Goal: Task Accomplishment & Management: Use online tool/utility

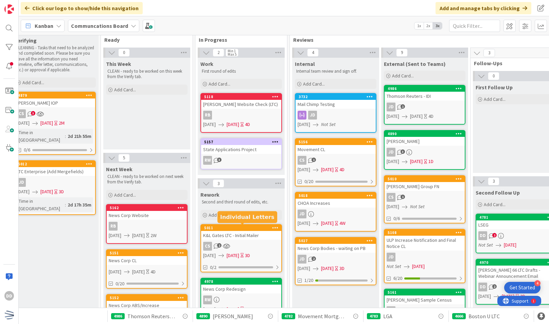
scroll to position [0, 99]
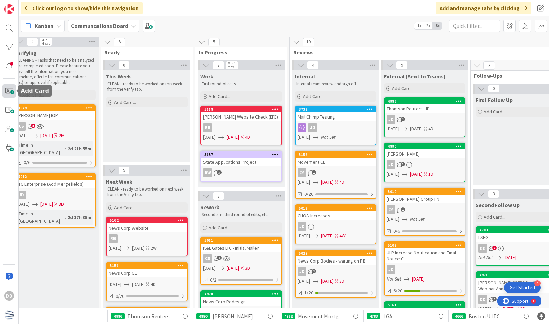
click at [14, 88] on span at bounding box center [9, 91] width 14 height 14
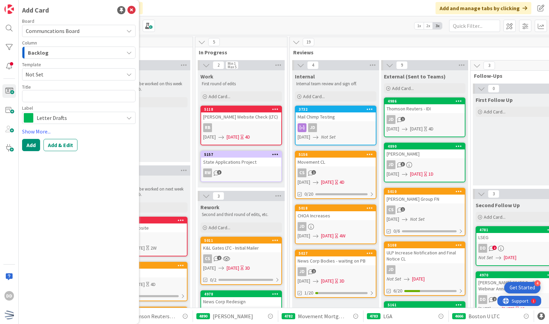
click at [71, 114] on span "Letter Drafts" at bounding box center [79, 118] width 84 height 10
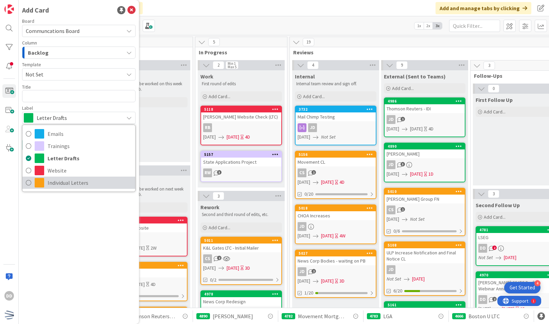
click at [103, 178] on span "Individual Letters" at bounding box center [90, 183] width 84 height 10
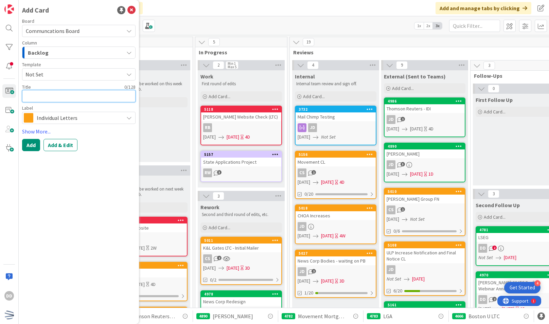
click at [86, 101] on textarea at bounding box center [79, 96] width 114 height 12
type textarea "x"
type textarea "W"
type textarea "x"
type textarea "Wa"
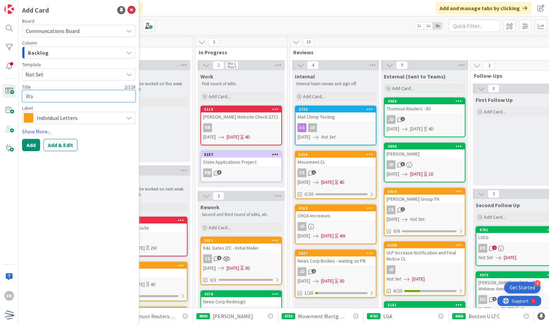
type textarea "x"
type textarea "War"
type textarea "x"
type textarea "Warr"
type textarea "x"
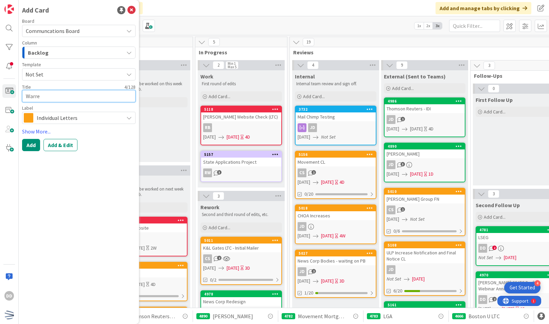
type textarea "[PERSON_NAME]"
type textarea "x"
type textarea "[PERSON_NAME]"
type textarea "x"
click at [86, 101] on textarea "[PERSON_NAME]" at bounding box center [79, 96] width 114 height 12
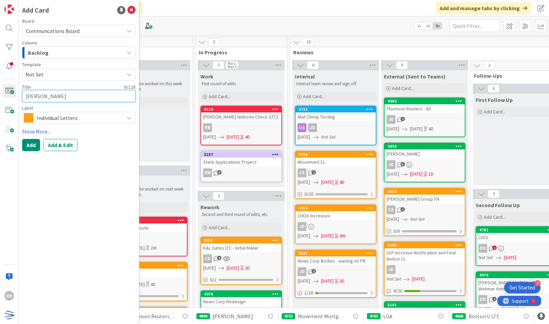
type textarea "[PERSON_NAME]"
type textarea "x"
type textarea "[PERSON_NAME]"
type textarea "x"
type textarea "[PERSON_NAME] Ave"
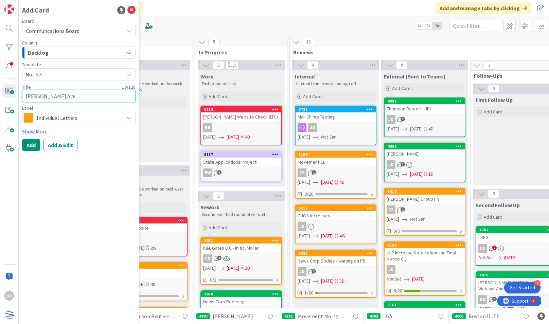
type textarea "x"
type textarea "[PERSON_NAME]"
type textarea "x"
type textarea "[PERSON_NAME] Averr"
type textarea "x"
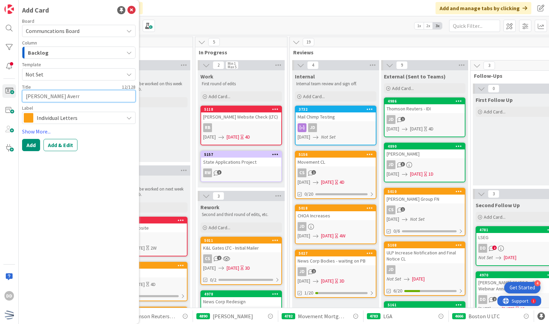
type textarea "[PERSON_NAME]"
type textarea "x"
type textarea "[PERSON_NAME] Averr"
type textarea "x"
type textarea "[PERSON_NAME]"
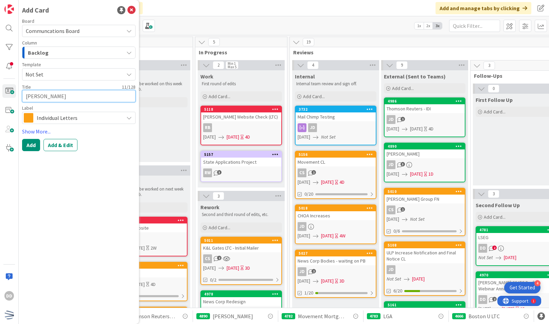
type textarea "x"
type textarea "[PERSON_NAME] Avere"
type textarea "x"
type textarea "[PERSON_NAME]"
type textarea "x"
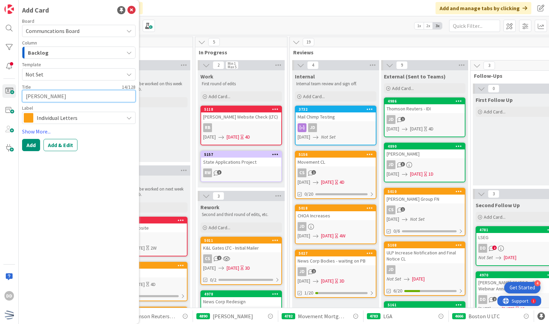
type textarea "[PERSON_NAME]"
type textarea "x"
type textarea "[PERSON_NAME] P"
type textarea "x"
type textarea "[PERSON_NAME] Po"
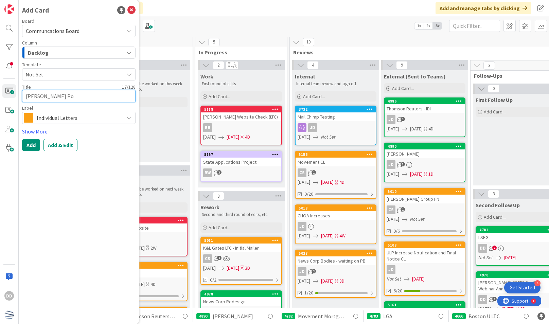
type textarea "x"
type textarea "[PERSON_NAME] Pos"
type textarea "x"
type textarea "[PERSON_NAME] Post"
type textarea "x"
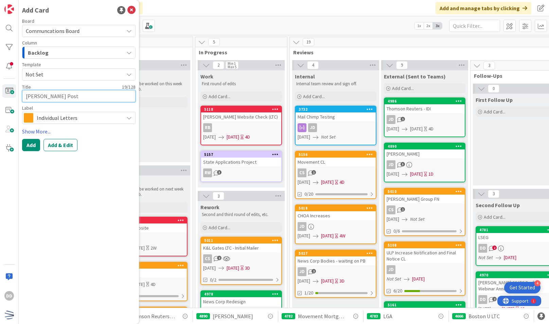
type textarea "[PERSON_NAME] PostC"
type textarea "x"
type textarea "[PERSON_NAME] PostCa"
type textarea "x"
type textarea "[PERSON_NAME] PostCar"
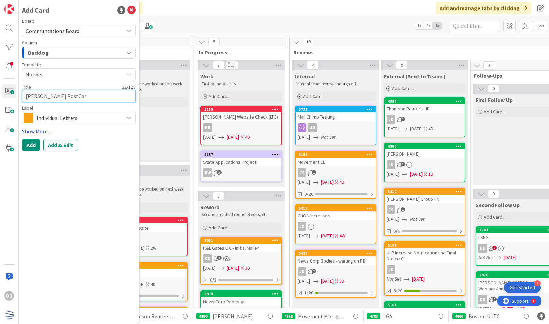
type textarea "x"
type textarea "[PERSON_NAME] PostCars"
type textarea "x"
type textarea "[PERSON_NAME] PostCarsd"
type textarea "x"
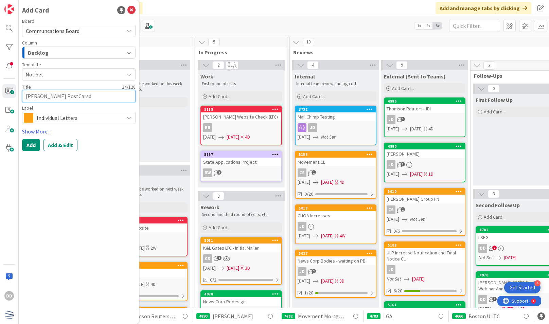
type textarea "[PERSON_NAME] PostCars"
type textarea "x"
type textarea "[PERSON_NAME] PostCar"
type textarea "x"
type textarea "[PERSON_NAME] PostCard"
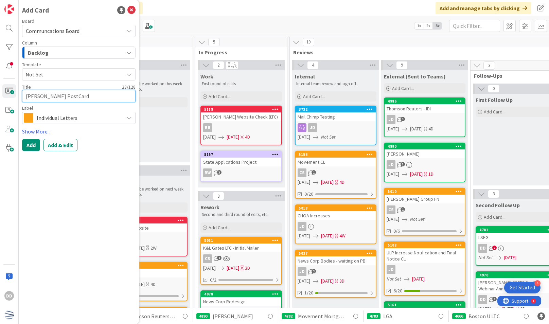
type textarea "x"
type textarea "[PERSON_NAME] PostCards"
click at [118, 49] on div "Backlog" at bounding box center [75, 52] width 98 height 11
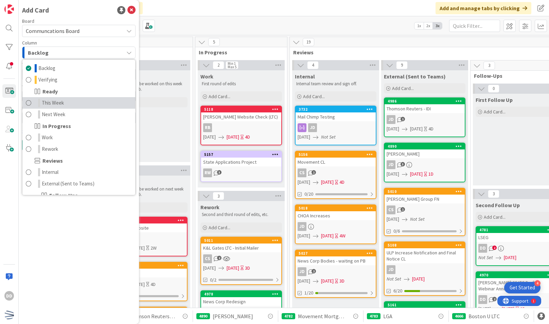
click at [97, 106] on link "This Week" at bounding box center [78, 103] width 113 height 12
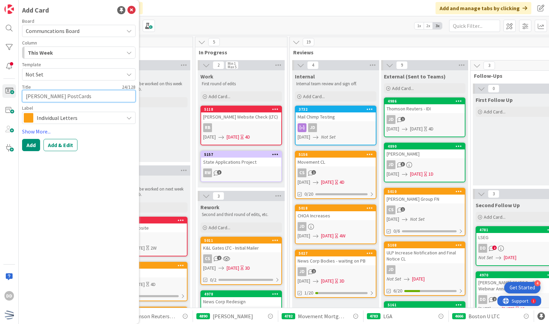
type textarea "x"
type textarea "[PERSON_NAME] Post Cards"
click at [67, 75] on span "Not Set" at bounding box center [71, 74] width 93 height 9
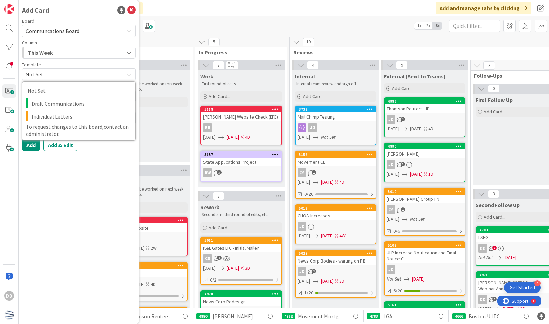
click at [67, 75] on span "Not Set" at bounding box center [71, 74] width 93 height 9
click at [67, 79] on span "Not Set" at bounding box center [79, 74] width 114 height 12
click at [82, 114] on span "Individual Letters" at bounding box center [81, 116] width 99 height 9
type textarea "x"
type textarea "Individual Letters"
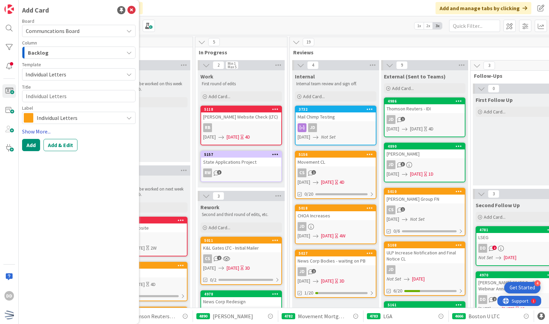
click at [40, 131] on link "Show More..." at bounding box center [79, 131] width 114 height 8
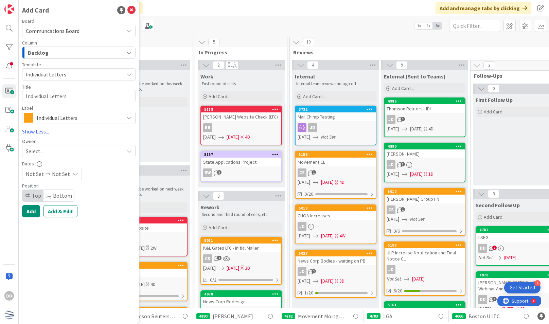
click at [101, 50] on div "Backlog" at bounding box center [75, 52] width 98 height 11
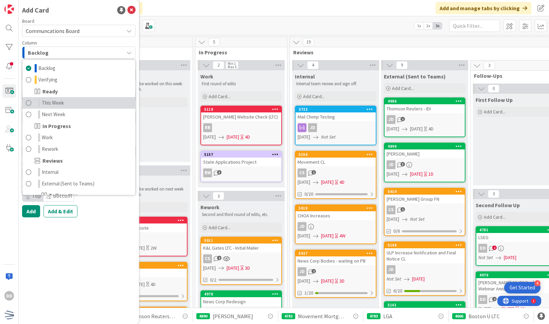
click at [93, 106] on link "This Week" at bounding box center [78, 103] width 113 height 12
type textarea "x"
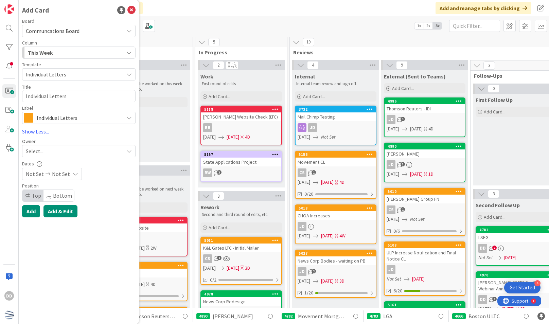
click at [68, 214] on button "Add & Edit" at bounding box center [61, 211] width 34 height 12
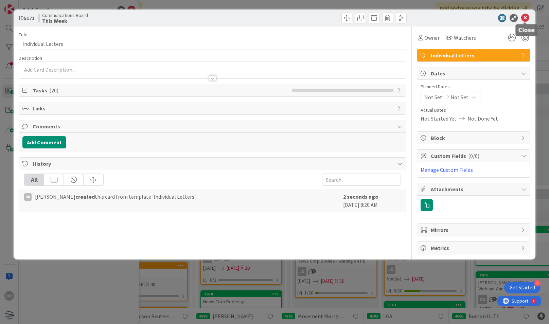
click at [525, 19] on icon at bounding box center [526, 18] width 8 height 8
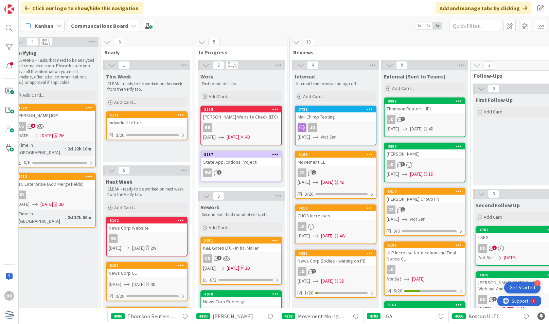
click at [165, 119] on div "Individual Letters" at bounding box center [147, 122] width 80 height 9
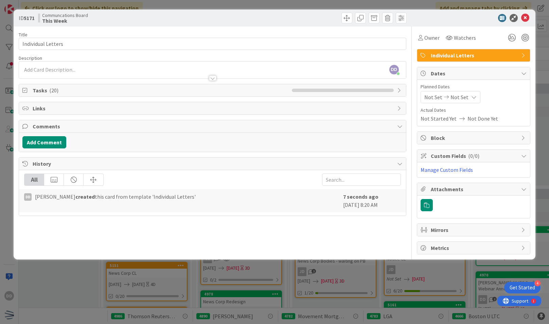
click at [216, 90] on span "Tasks ( 20 )" at bounding box center [161, 90] width 256 height 8
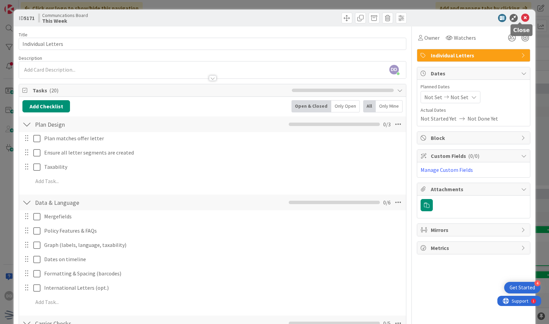
click at [522, 20] on icon at bounding box center [526, 18] width 8 height 8
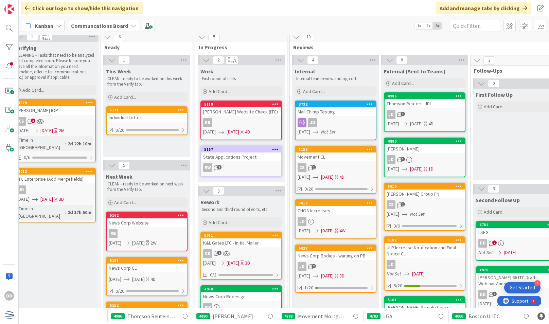
scroll to position [0, 99]
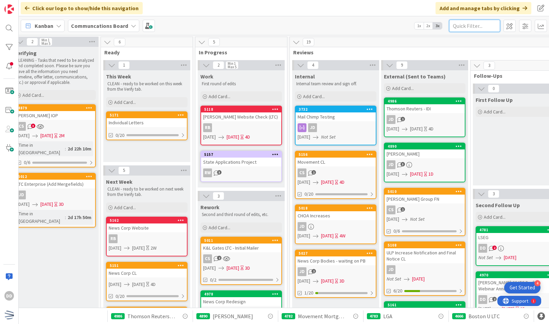
click at [480, 31] on input "text" at bounding box center [474, 26] width 51 height 12
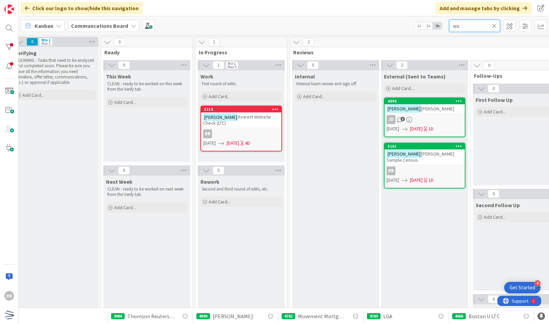
type input "w"
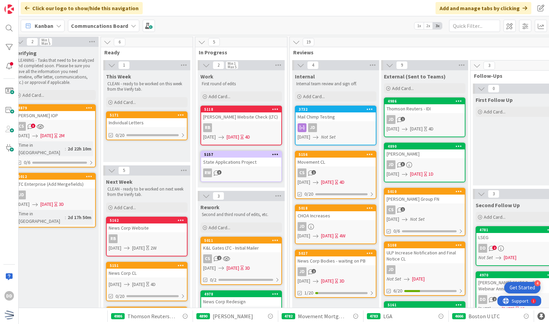
click at [180, 114] on icon at bounding box center [181, 115] width 6 height 5
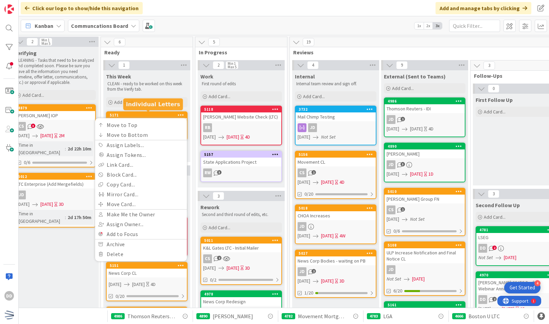
click at [153, 114] on div "5171" at bounding box center [148, 115] width 77 height 5
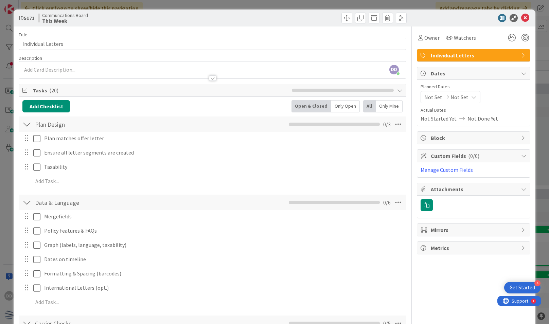
click at [24, 90] on icon at bounding box center [25, 90] width 7 height 5
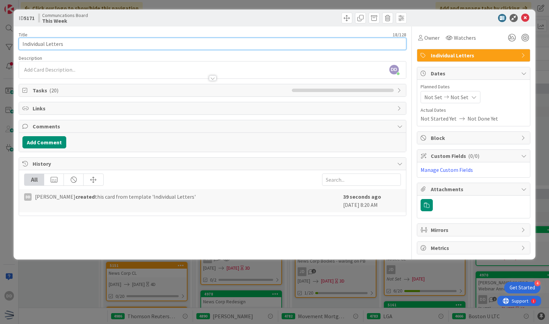
click at [103, 46] on input "Individual Letters" at bounding box center [213, 44] width 388 height 12
type input "I"
type input "[PERSON_NAME] Post Cards"
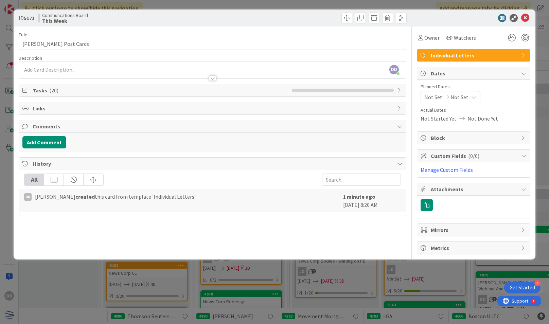
click at [428, 99] on span "Not Set" at bounding box center [434, 97] width 18 height 8
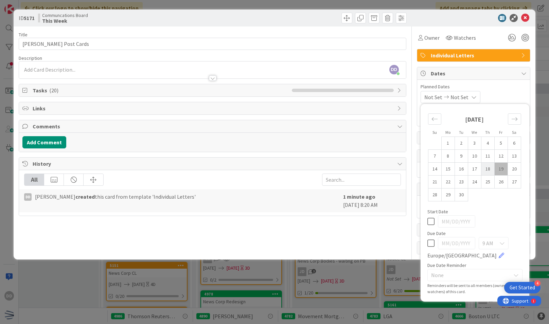
click at [490, 165] on td "18" at bounding box center [487, 169] width 13 height 13
type input "[DATE]"
click at [447, 184] on td "22" at bounding box center [448, 182] width 13 height 13
type input "[DATE]"
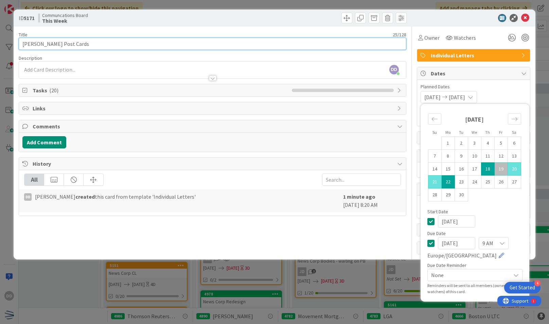
click at [324, 41] on input "[PERSON_NAME] Post Cards" at bounding box center [213, 44] width 388 height 12
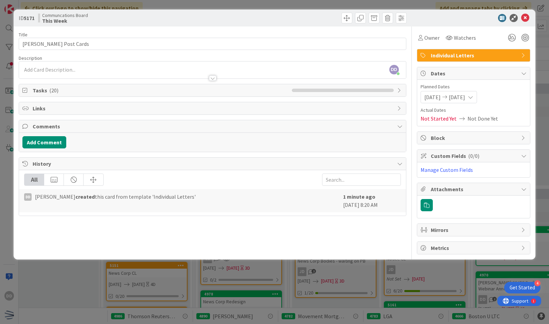
click at [440, 118] on span "Not Started Yet" at bounding box center [439, 119] width 36 height 8
click at [434, 42] on div "Owner" at bounding box center [429, 38] width 24 height 12
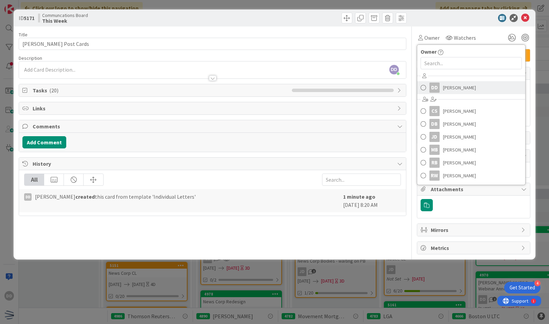
click at [442, 89] on link "[PERSON_NAME]" at bounding box center [472, 87] width 108 height 13
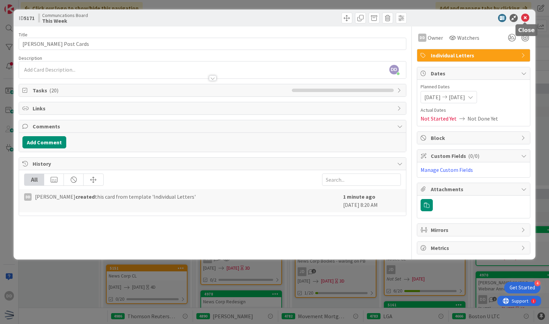
click at [527, 18] on icon at bounding box center [526, 18] width 8 height 8
